Goal: Task Accomplishment & Management: Complete application form

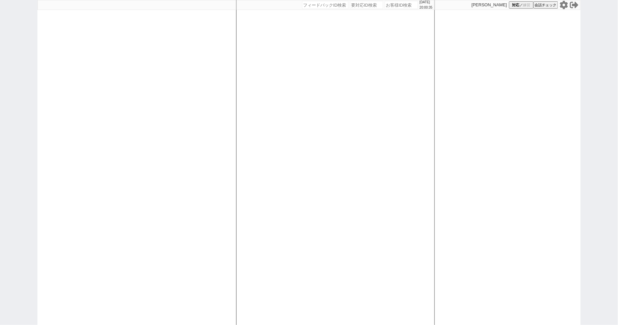
select select "100"
select select "3"
select select
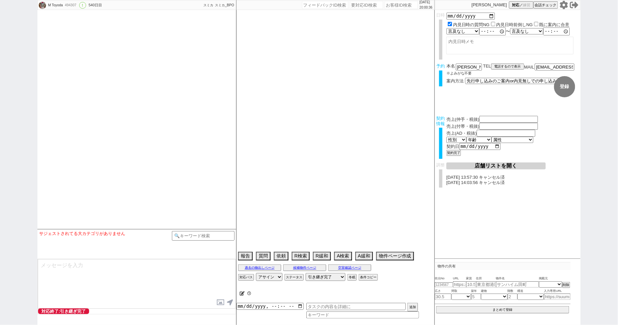
type textarea "[PERSON_NAME]対応　リビング15畳 @@先行/内見なし申し込みの場合はクライアントがお客様と事前打ち合わせするので、日程が取れたら打ち合わせの日付…"
select select "[DATE]"
select select "3"
select select "37"
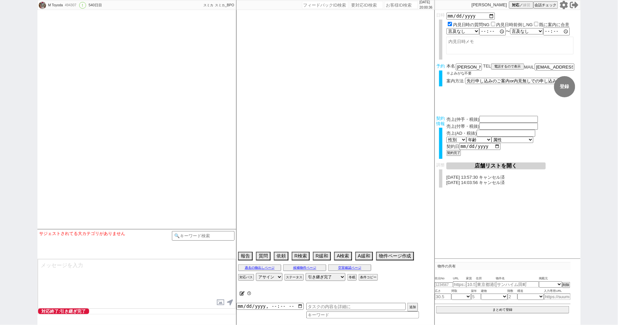
select select "7"
select select "14"
select select "485"
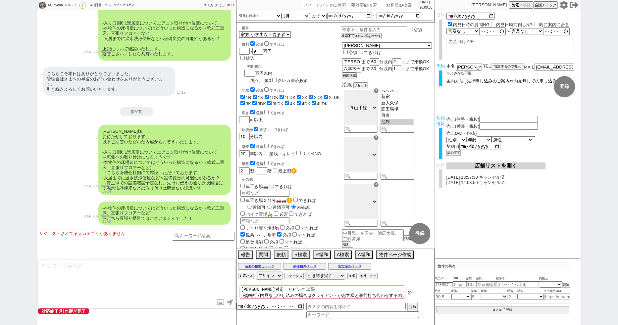
scroll to position [5780, 0]
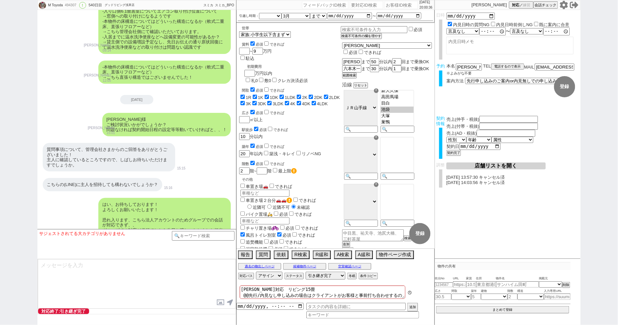
click at [562, 5] on icon at bounding box center [564, 5] width 8 height 8
